Goal: Task Accomplishment & Management: Manage account settings

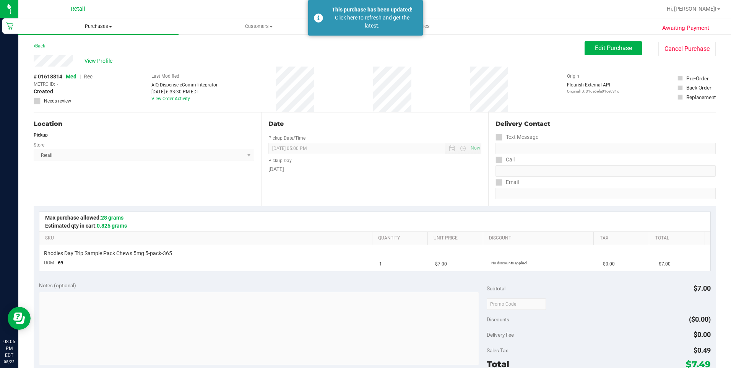
click at [86, 26] on span "Purchases" at bounding box center [98, 26] width 160 height 7
click at [56, 42] on li "Summary of purchases" at bounding box center [98, 46] width 160 height 9
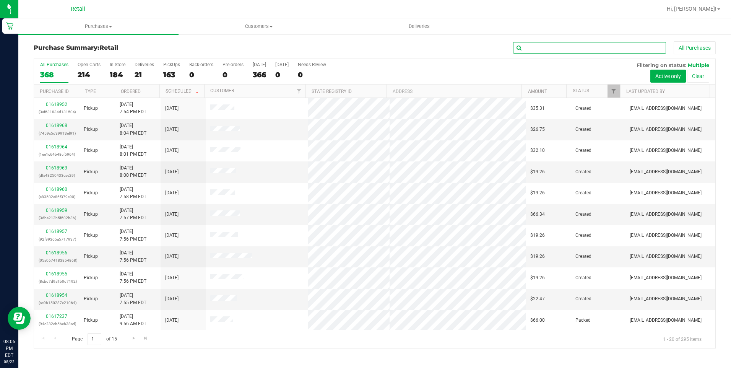
click at [575, 47] on input "text" at bounding box center [589, 47] width 153 height 11
type input "[PERSON_NAME]"
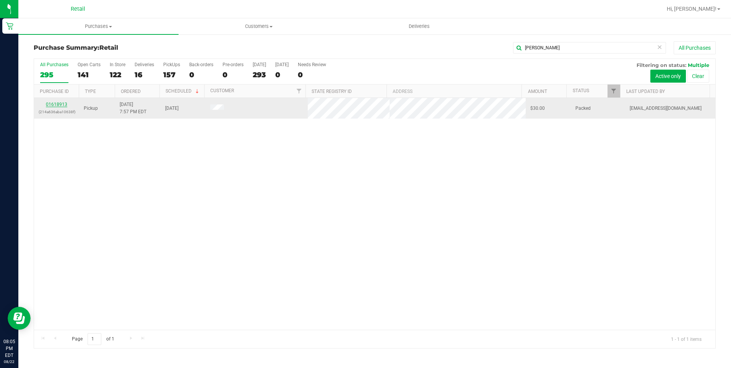
click at [54, 106] on link "01618913" at bounding box center [56, 104] width 21 height 5
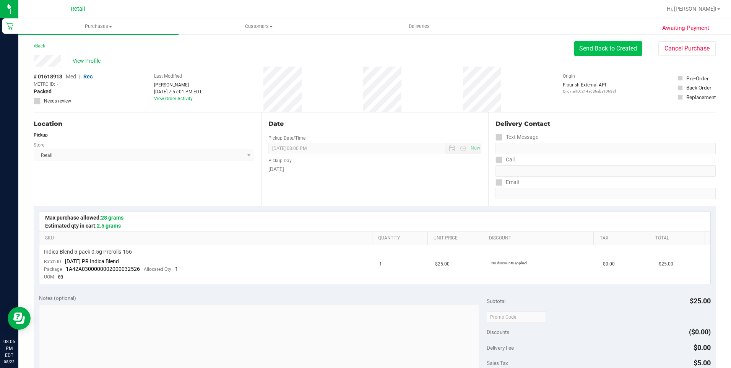
click at [578, 51] on button "Send Back to Created" at bounding box center [608, 48] width 68 height 15
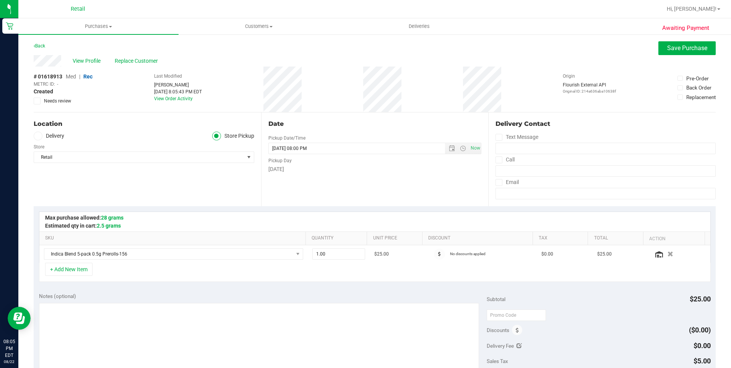
click at [130, 62] on span "Replace Customer" at bounding box center [138, 61] width 46 height 8
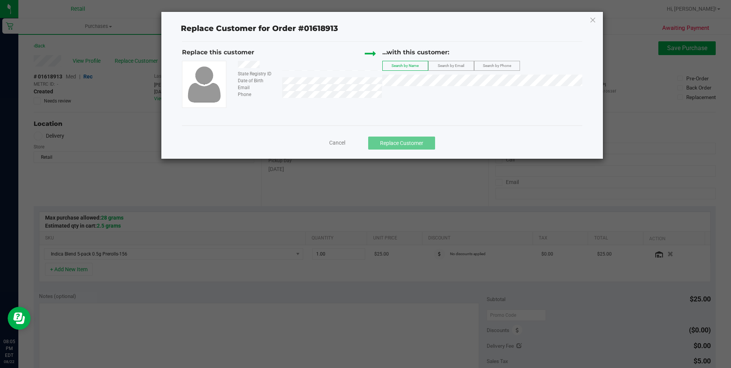
click at [420, 71] on div "...with this customer: Search by Name Search by Email Search by Phone" at bounding box center [482, 69] width 200 height 42
click at [412, 94] on span "[PERSON_NAME]" at bounding box center [407, 94] width 41 height 6
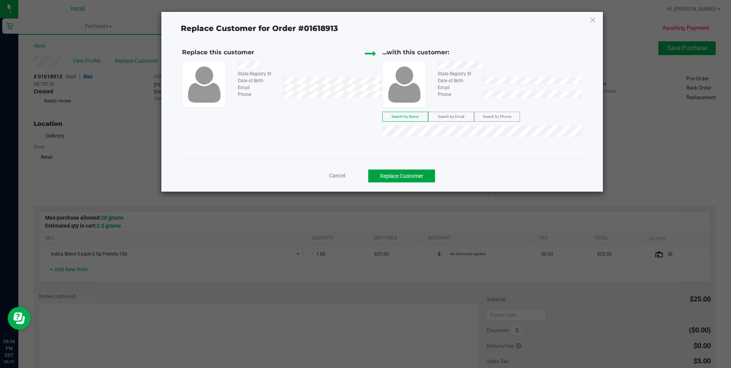
click at [388, 177] on button "Replace Customer" at bounding box center [401, 175] width 67 height 13
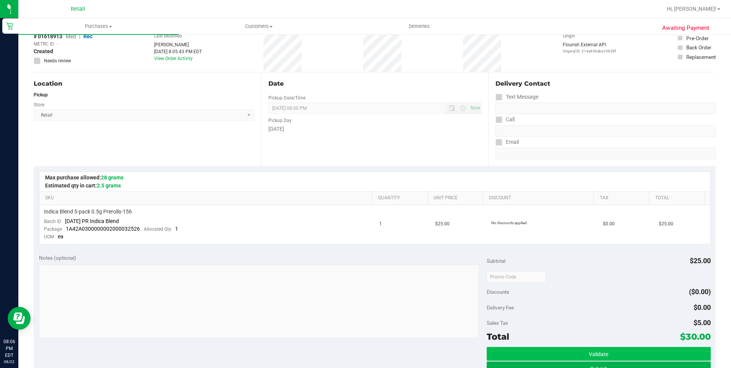
scroll to position [115, 0]
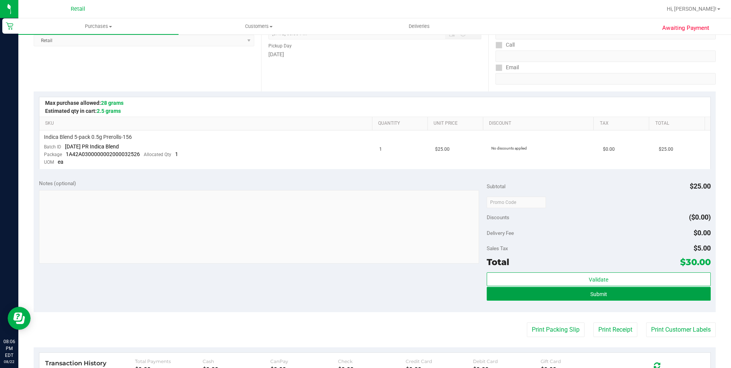
click at [582, 298] on button "Submit" at bounding box center [599, 294] width 224 height 14
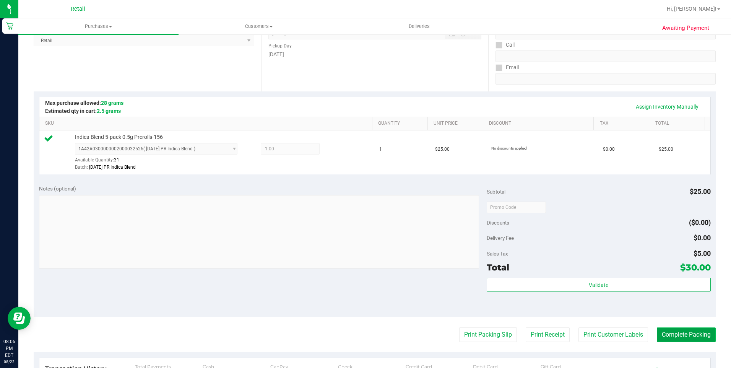
click at [680, 331] on button "Complete Packing" at bounding box center [686, 334] width 59 height 15
